Goal: Task Accomplishment & Management: Use online tool/utility

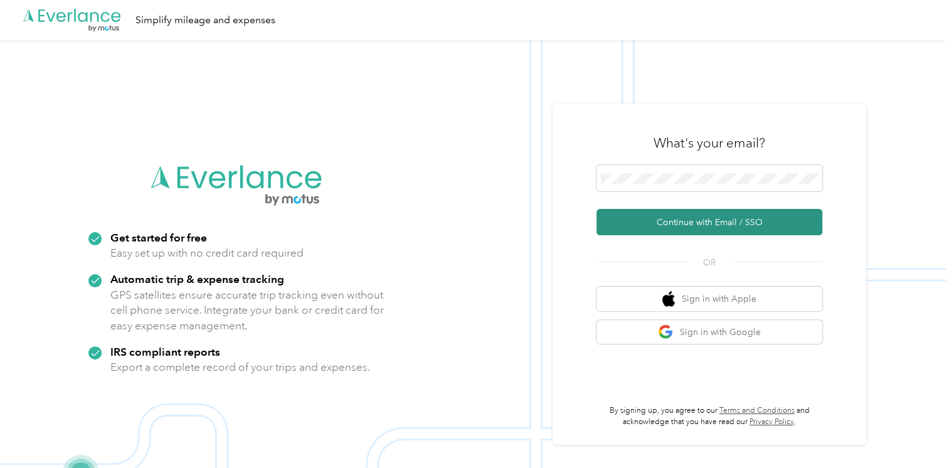
click at [724, 222] on button "Continue with Email / SSO" at bounding box center [709, 222] width 226 height 26
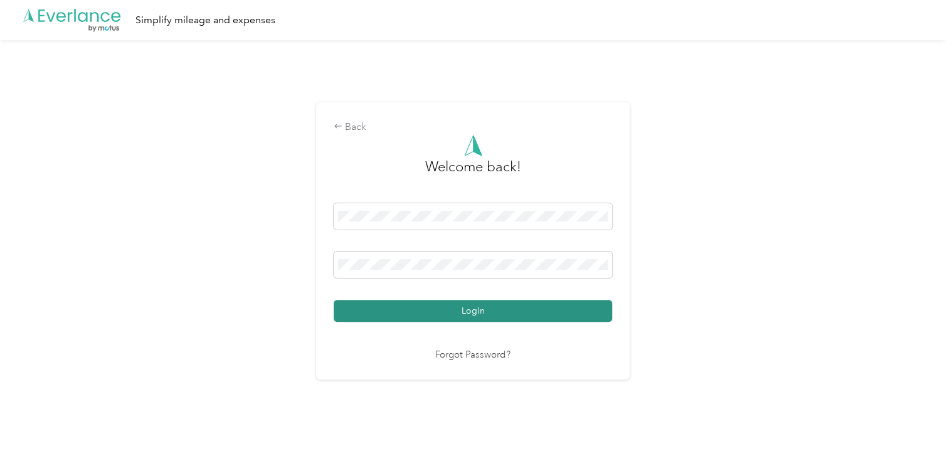
click at [468, 311] on button "Login" at bounding box center [473, 311] width 278 height 22
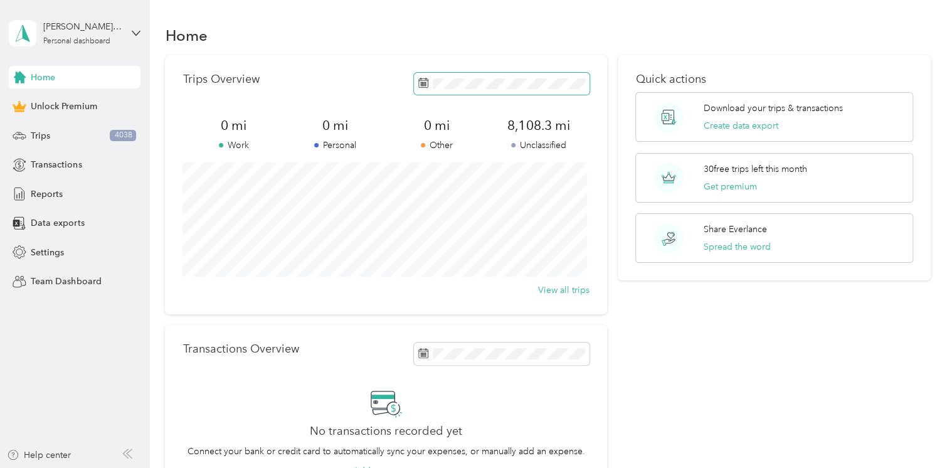
click at [426, 82] on icon at bounding box center [423, 83] width 9 height 9
click at [423, 82] on icon at bounding box center [423, 83] width 10 height 10
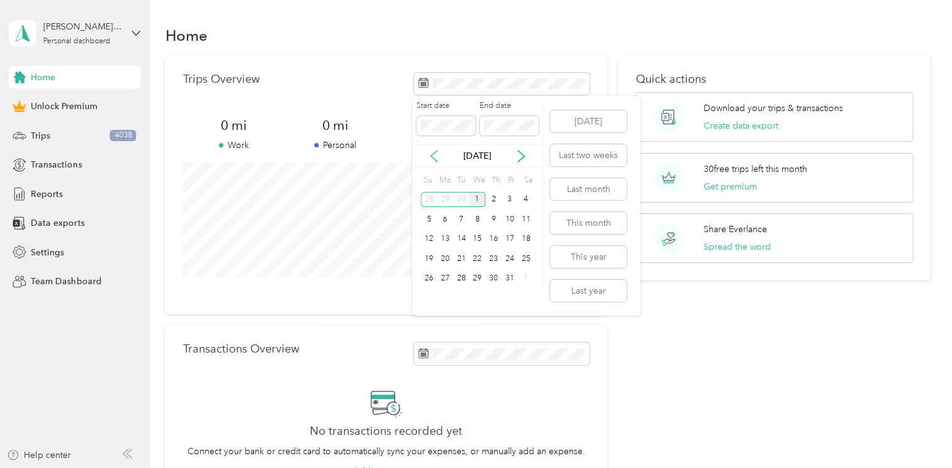
click at [434, 157] on icon at bounding box center [434, 156] width 13 height 13
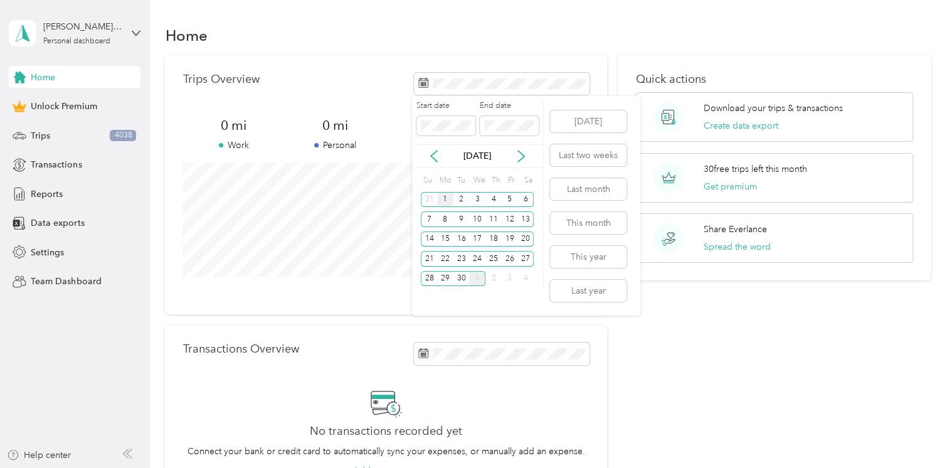
click at [448, 200] on div "1" at bounding box center [445, 200] width 16 height 16
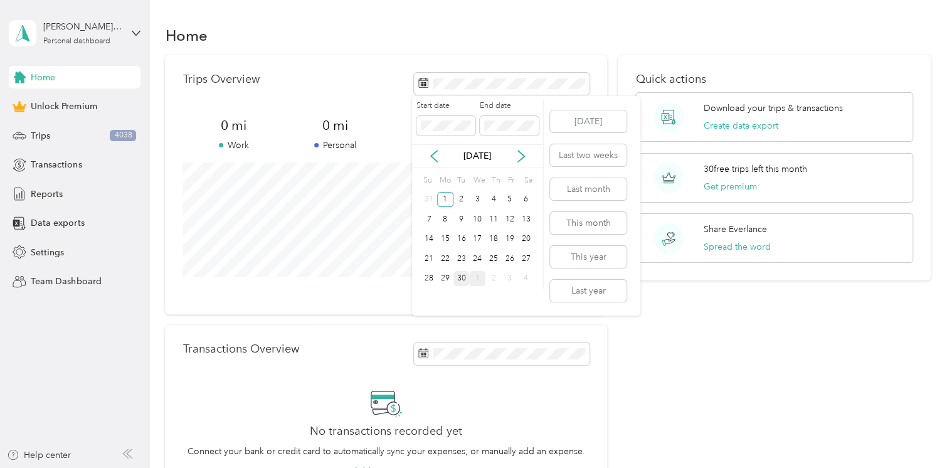
click at [460, 278] on div "30" at bounding box center [461, 279] width 16 height 16
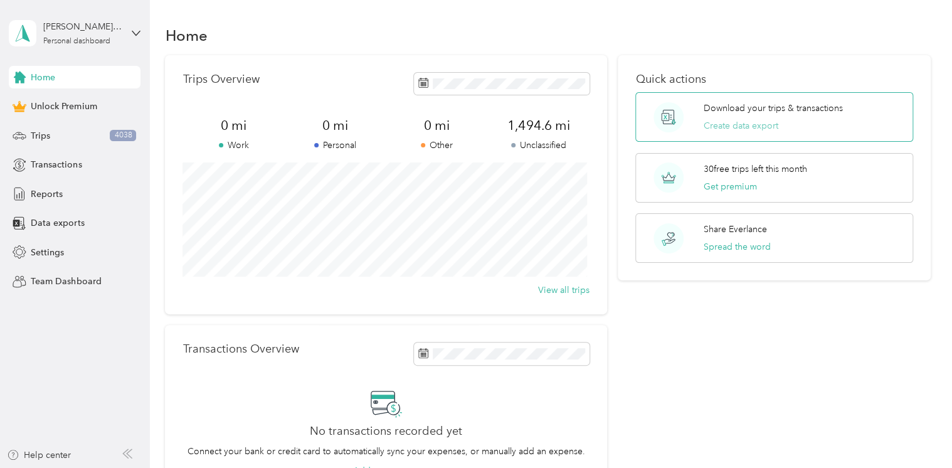
click at [733, 125] on button "Create data export" at bounding box center [741, 125] width 75 height 13
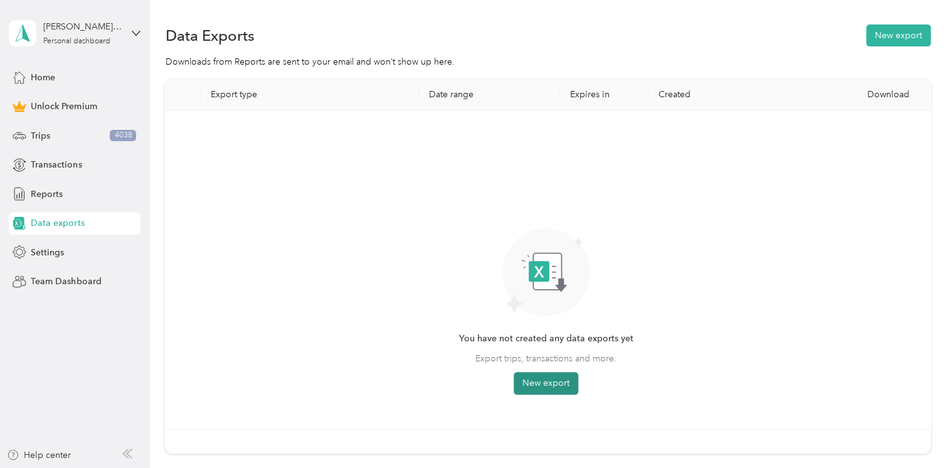
click at [545, 385] on button "New export" at bounding box center [546, 383] width 65 height 23
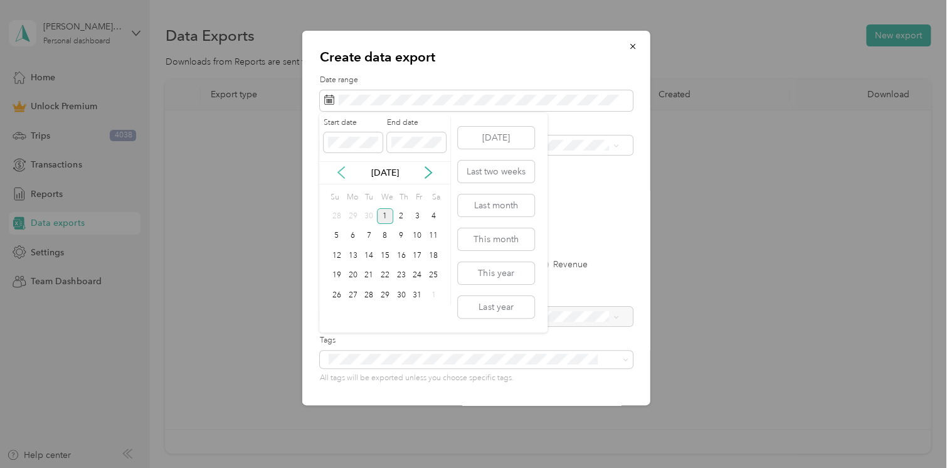
click at [340, 171] on icon at bounding box center [341, 172] width 6 height 11
click at [352, 214] on div "1" at bounding box center [353, 216] width 16 height 16
click at [364, 295] on div "30" at bounding box center [369, 295] width 16 height 16
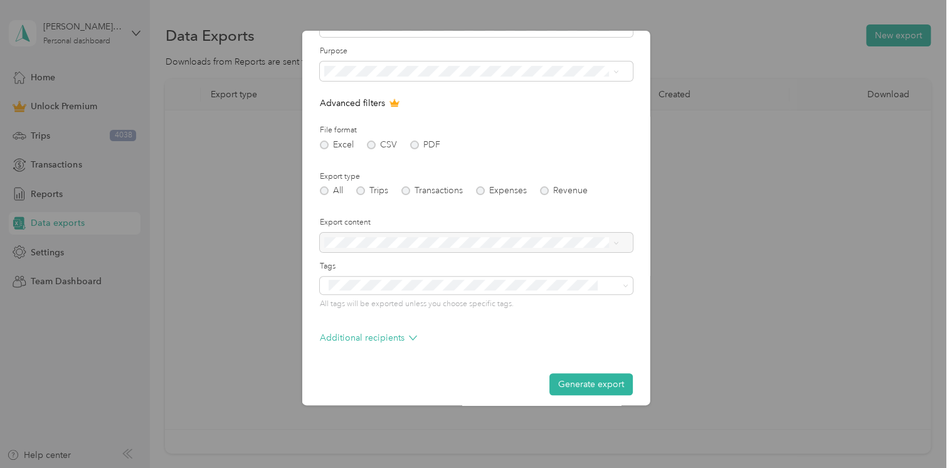
scroll to position [81, 0]
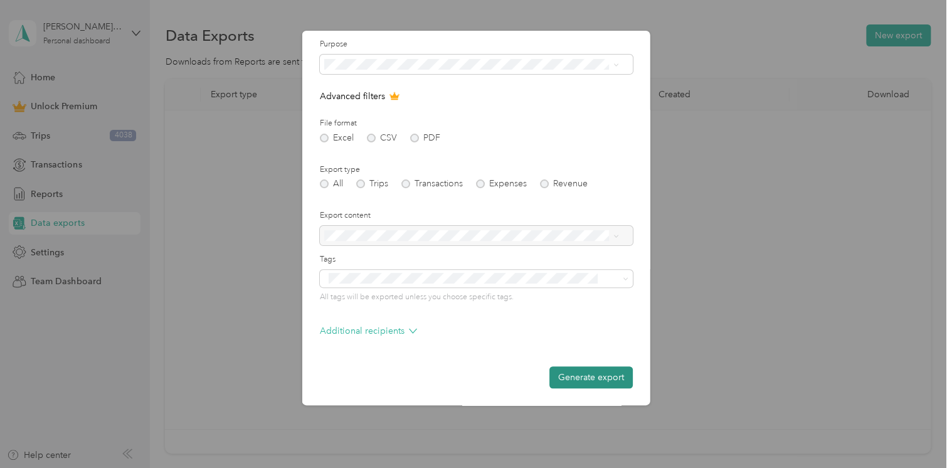
click at [581, 378] on button "Generate export" at bounding box center [590, 377] width 83 height 22
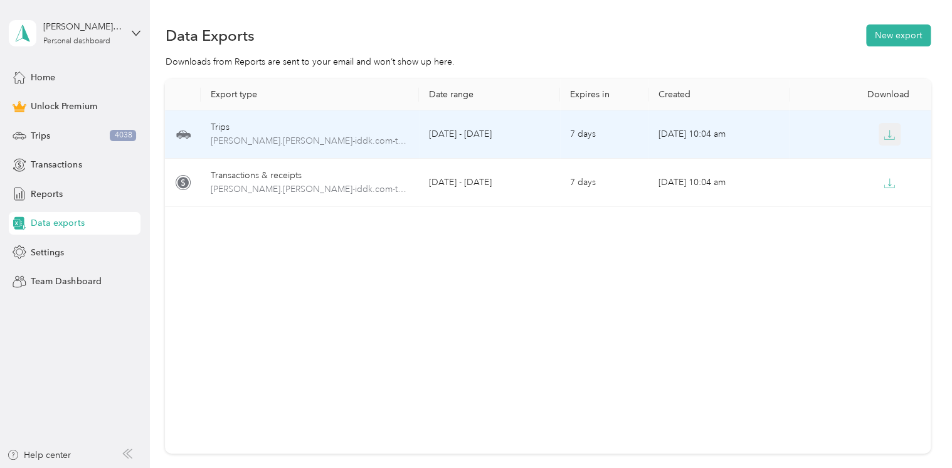
click at [885, 137] on icon "button" at bounding box center [889, 134] width 11 height 11
